Goal: Information Seeking & Learning: Learn about a topic

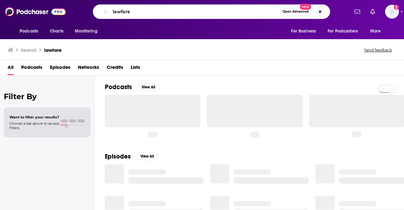
click at [226, 13] on input "lawfare" at bounding box center [194, 12] width 169 height 10
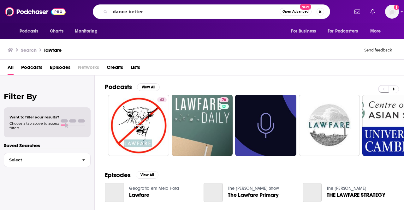
type input "dance better"
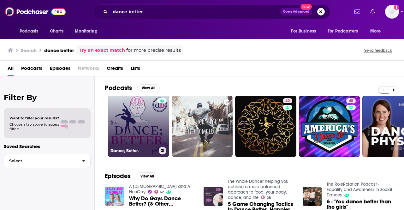
click at [128, 125] on link "Dance; Better." at bounding box center [138, 126] width 61 height 61
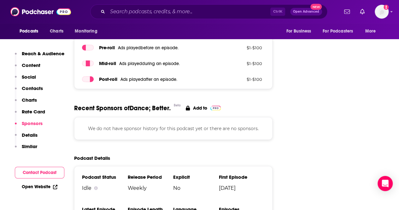
scroll to position [828, 0]
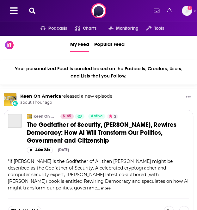
click at [30, 12] on icon at bounding box center [32, 11] width 6 height 6
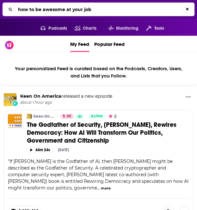
type input "how to be awesome at your job"
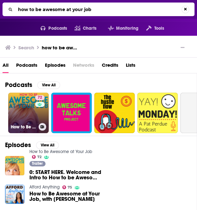
click at [28, 105] on link "72 How to Be Awesome at Your Job" at bounding box center [28, 112] width 40 height 40
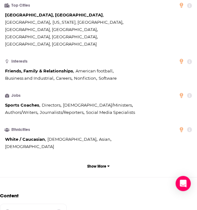
scroll to position [470, 0]
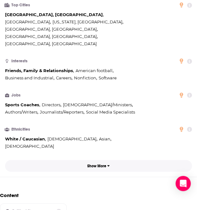
click at [98, 163] on p "Show More" at bounding box center [96, 165] width 19 height 4
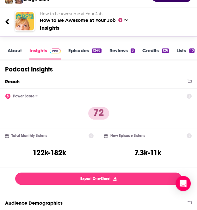
scroll to position [50, 0]
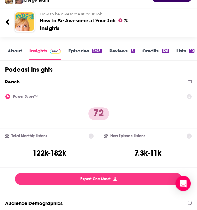
click at [82, 49] on link "Episodes 1248" at bounding box center [84, 54] width 33 height 12
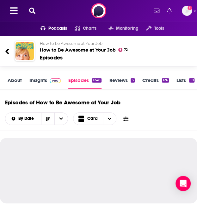
click at [124, 120] on icon at bounding box center [125, 118] width 5 height 4
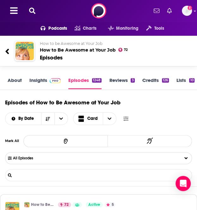
click at [39, 175] on input "List Search Input" at bounding box center [38, 175] width 66 height 5
paste input "Bill Schaninger"
type input "Bill Schaninger"
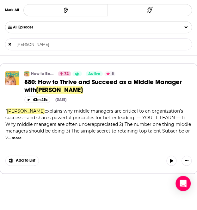
scroll to position [132, 0]
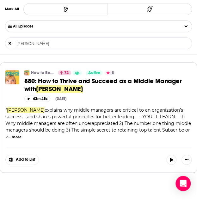
click at [91, 83] on span "880: How to Thrive and Succeed as a Middle Manager with" at bounding box center [102, 85] width 157 height 16
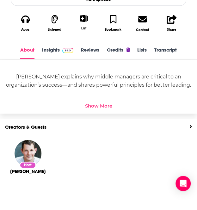
scroll to position [213, 0]
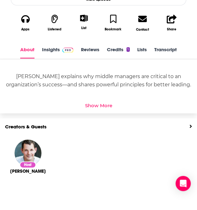
click at [58, 48] on link "Insights" at bounding box center [57, 52] width 31 height 12
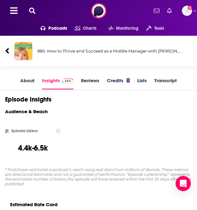
scroll to position [1, 0]
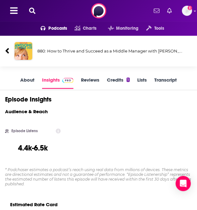
click at [6, 46] on icon at bounding box center [7, 50] width 4 height 9
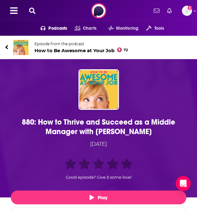
click at [7, 44] on span at bounding box center [6, 48] width 3 height 8
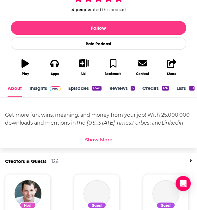
scroll to position [155, 0]
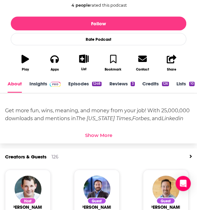
click at [75, 83] on link "Episodes 1248" at bounding box center [84, 86] width 33 height 12
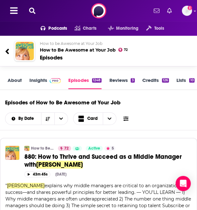
click at [128, 118] on button at bounding box center [125, 118] width 9 height 7
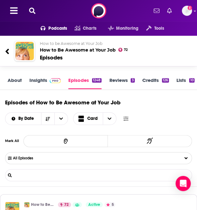
click at [49, 173] on input "List Search Input" at bounding box center [38, 175] width 66 height 5
paste input "Jacqueline Brassey"
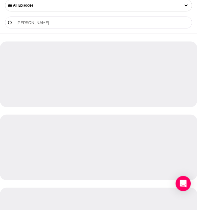
scroll to position [152, 0]
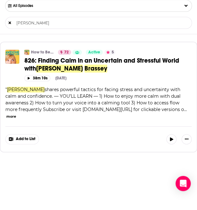
click at [46, 21] on input "Jacqueline Brassey" at bounding box center [38, 23] width 66 height 5
type input "caroline webb"
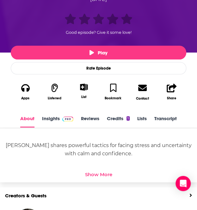
scroll to position [205, 0]
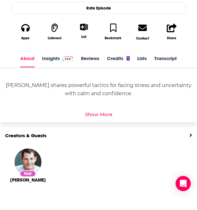
click at [61, 60] on span at bounding box center [67, 58] width 14 height 6
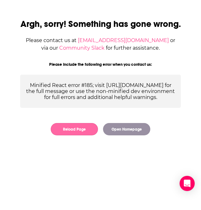
click at [77, 135] on button "Reload Page" at bounding box center [74, 129] width 47 height 12
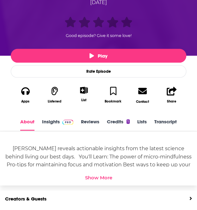
scroll to position [160, 0]
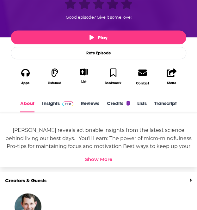
click at [60, 101] on span at bounding box center [67, 103] width 14 height 6
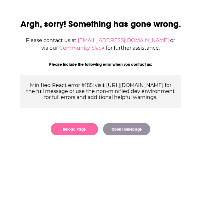
click at [71, 135] on button "Reload Page" at bounding box center [74, 129] width 47 height 12
